Goal: Task Accomplishment & Management: Use online tool/utility

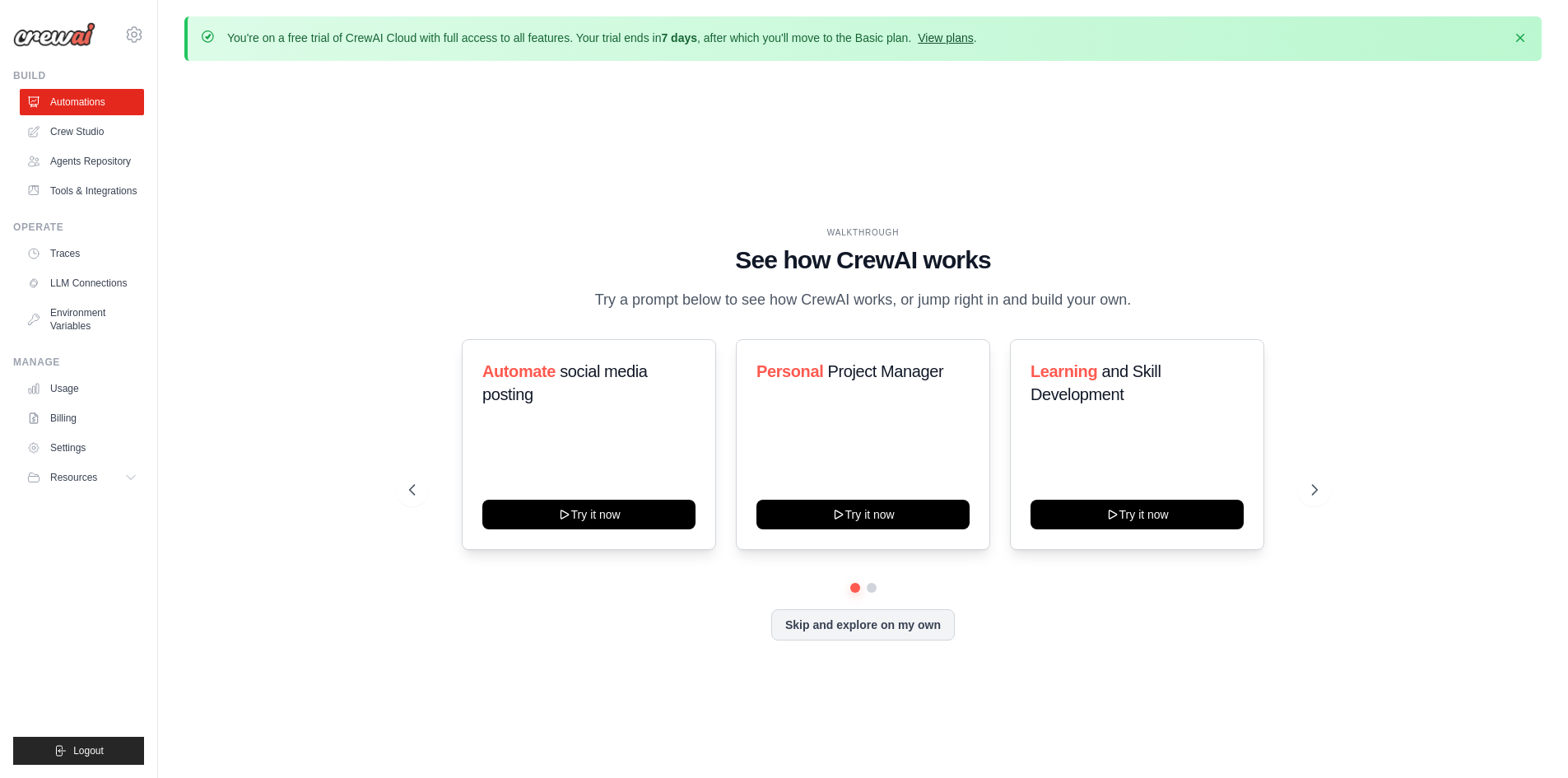
click at [943, 35] on link "View plans" at bounding box center [945, 38] width 55 height 13
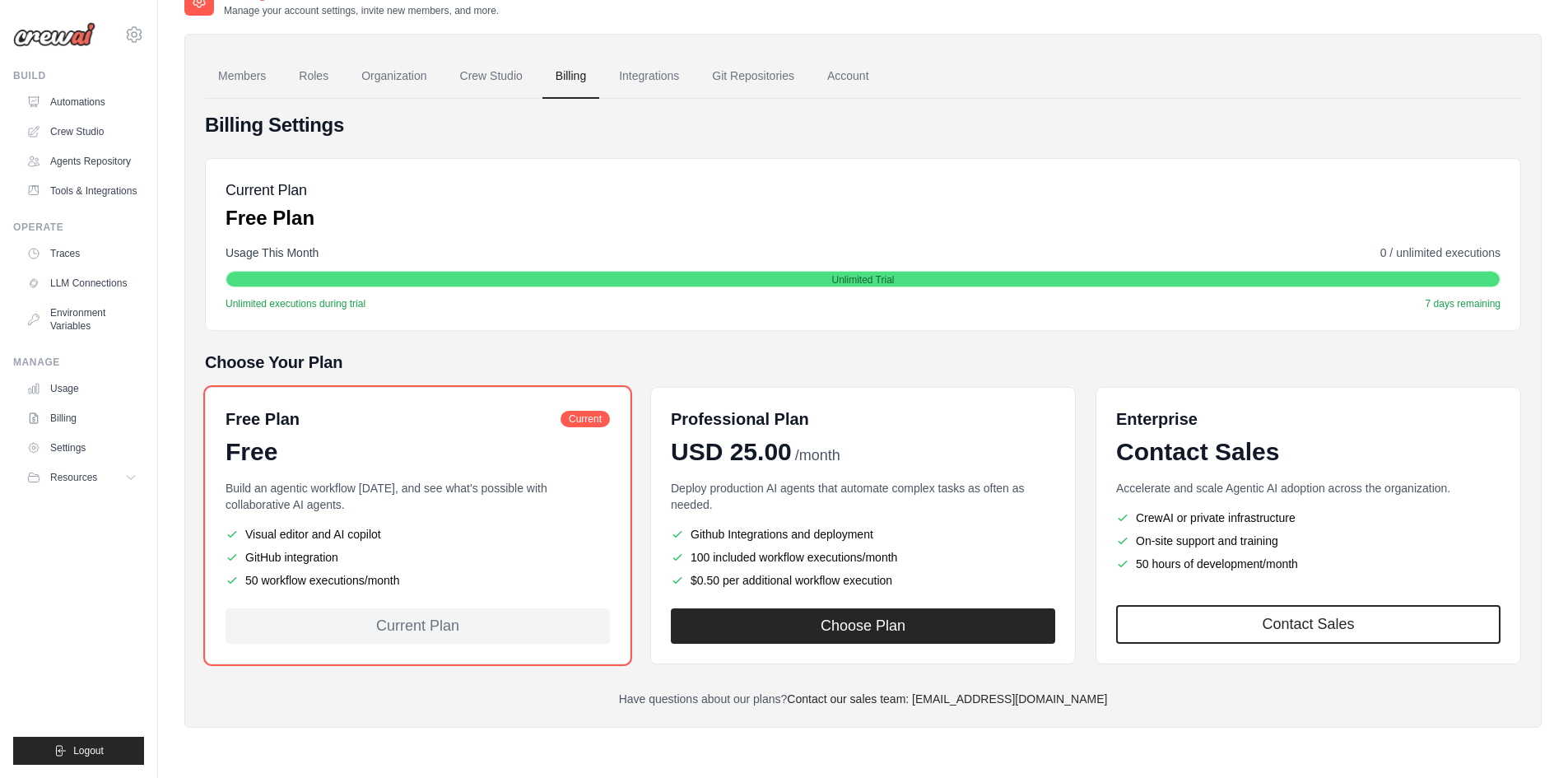
scroll to position [91, 0]
click at [88, 134] on link "Crew Studio" at bounding box center [83, 131] width 124 height 26
